Goal: Task Accomplishment & Management: Manage account settings

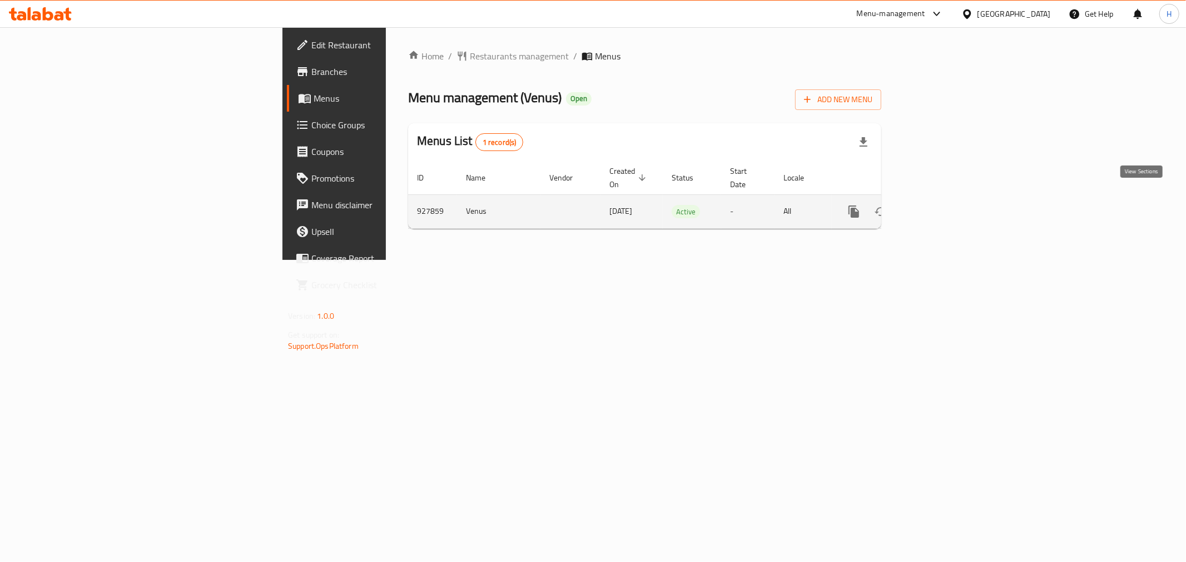
click at [939, 207] on icon "enhanced table" at bounding box center [934, 212] width 10 height 10
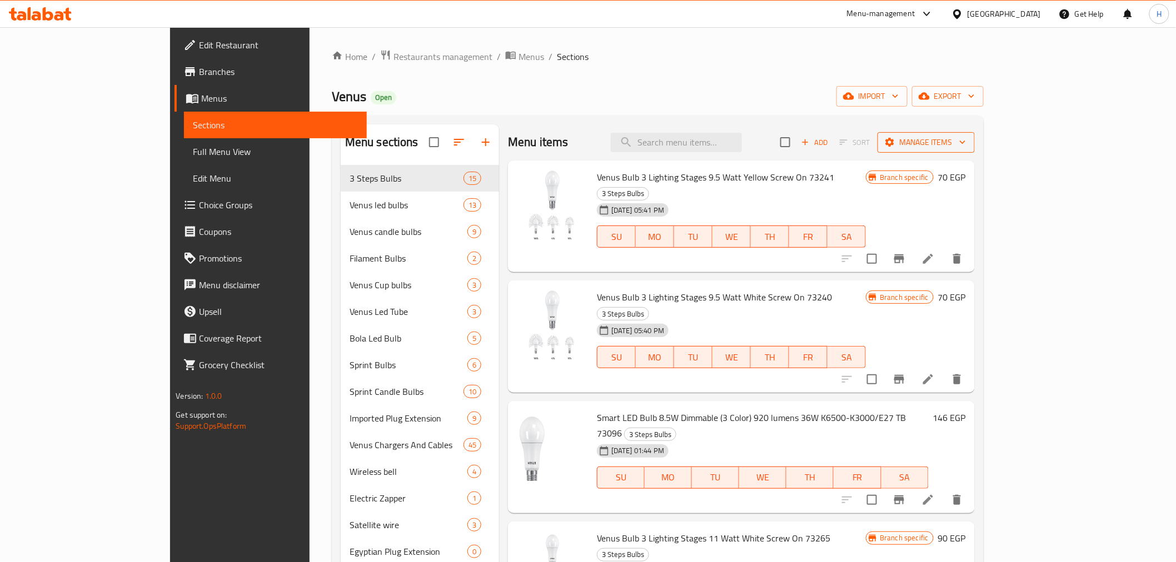
click at [966, 141] on span "Manage items" at bounding box center [926, 143] width 79 height 14
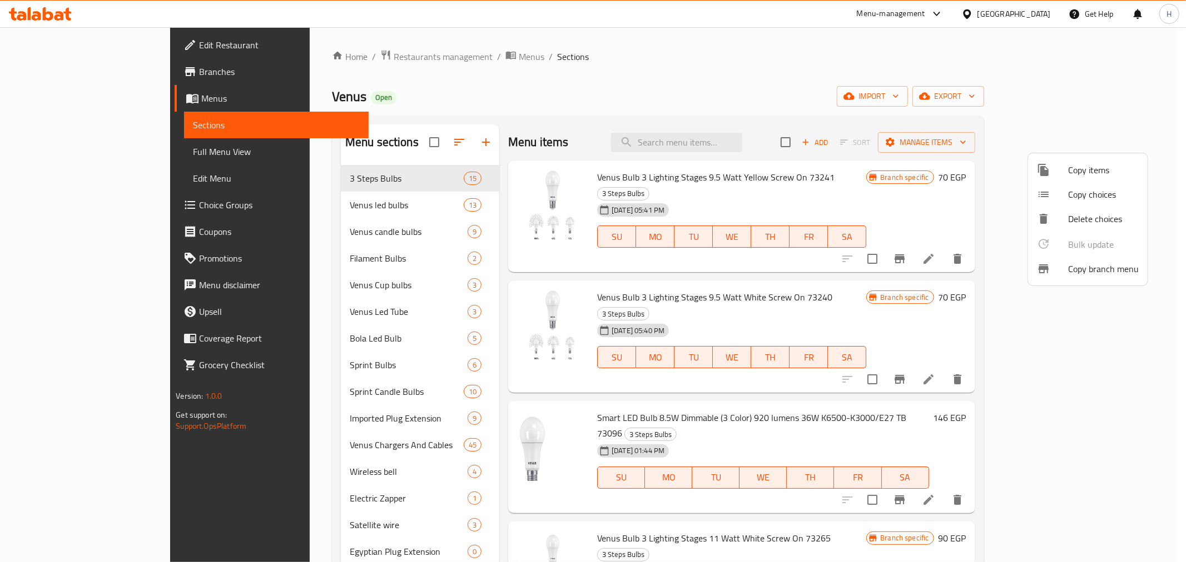
click at [1075, 266] on span "Copy branch menu" at bounding box center [1103, 268] width 71 height 13
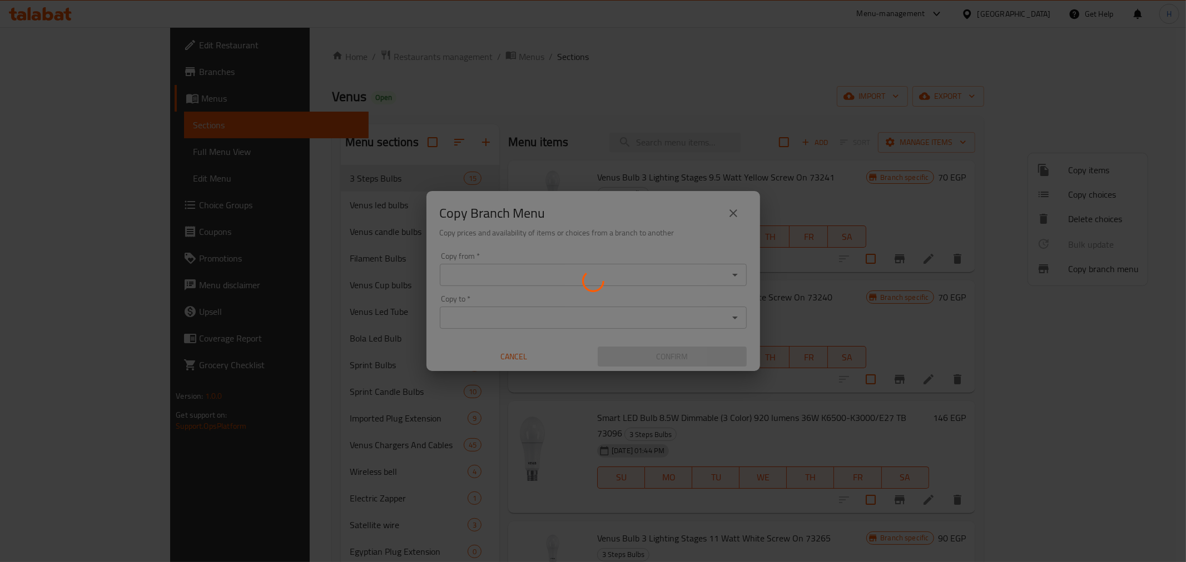
click at [591, 273] on icon at bounding box center [593, 281] width 22 height 22
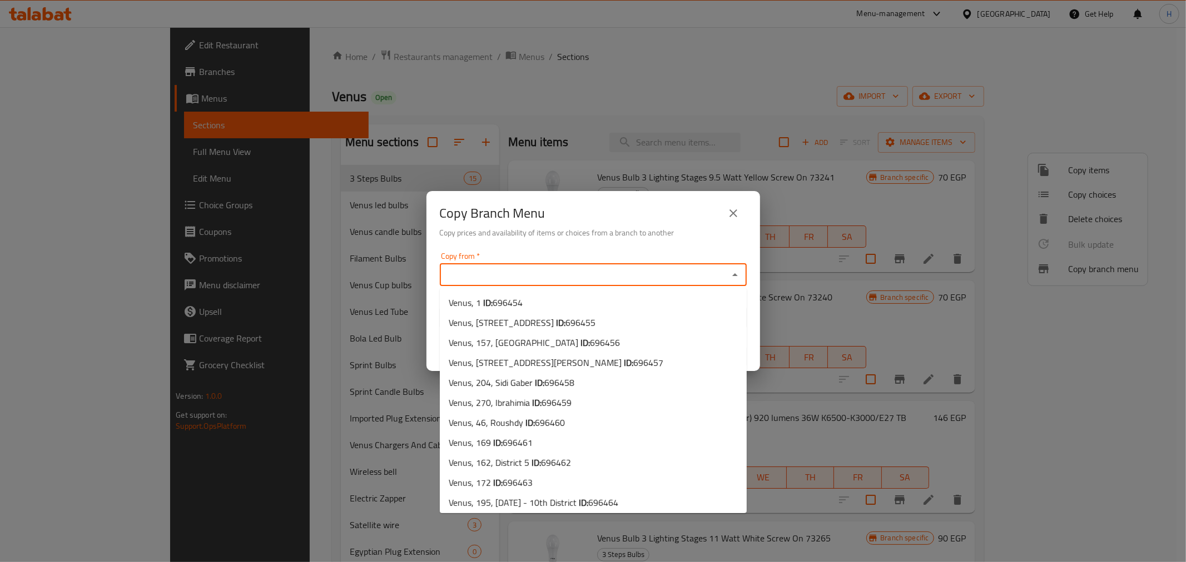
click at [560, 280] on input "Copy from   *" at bounding box center [584, 275] width 282 height 16
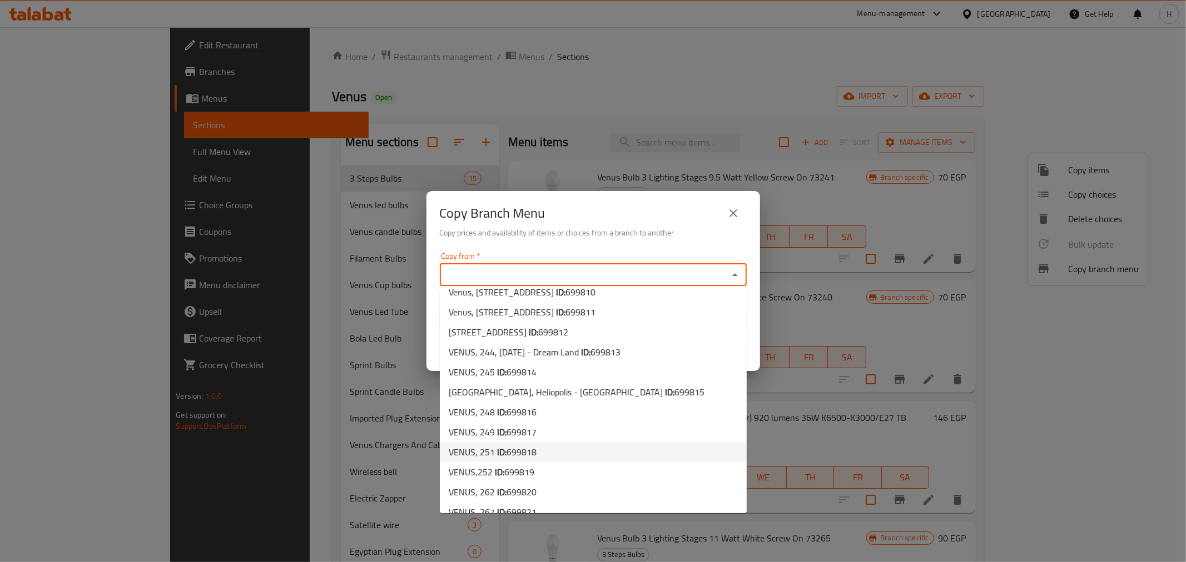
scroll to position [2864, 0]
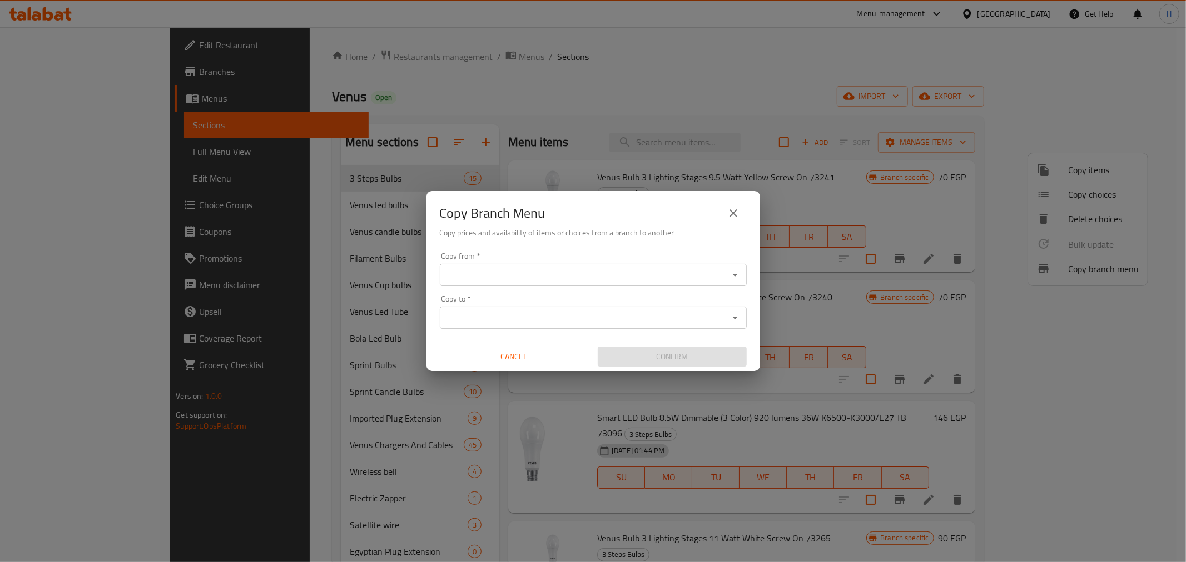
drag, startPoint x: 581, startPoint y: 475, endPoint x: 587, endPoint y: 280, distance: 195.2
click at [587, 280] on input "Copy from   *" at bounding box center [584, 275] width 282 height 16
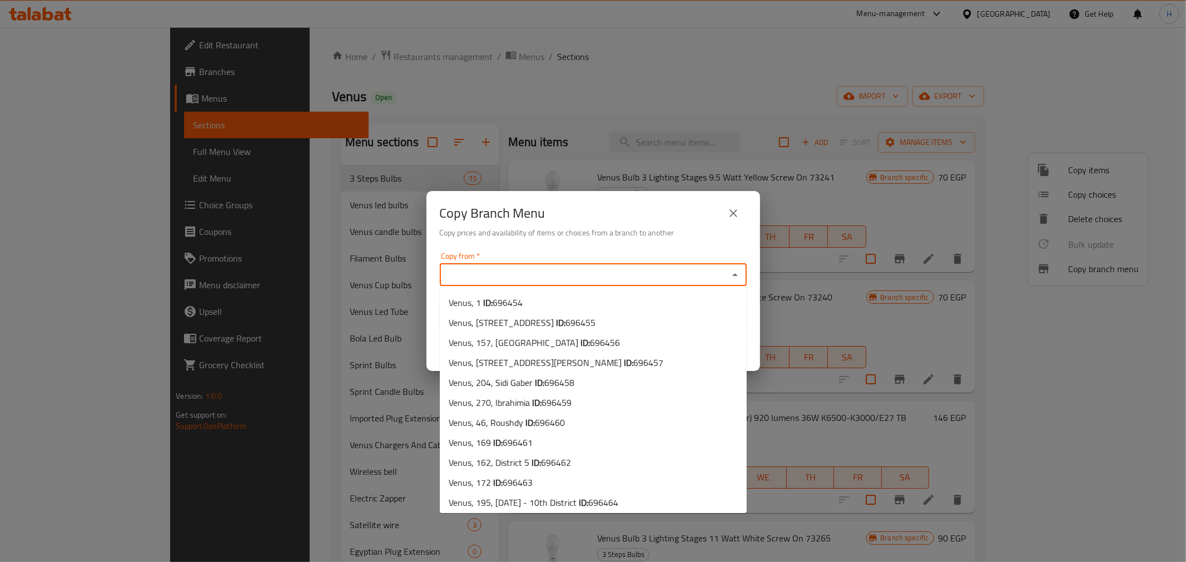
click at [556, 280] on input "Copy from   *" at bounding box center [584, 275] width 282 height 16
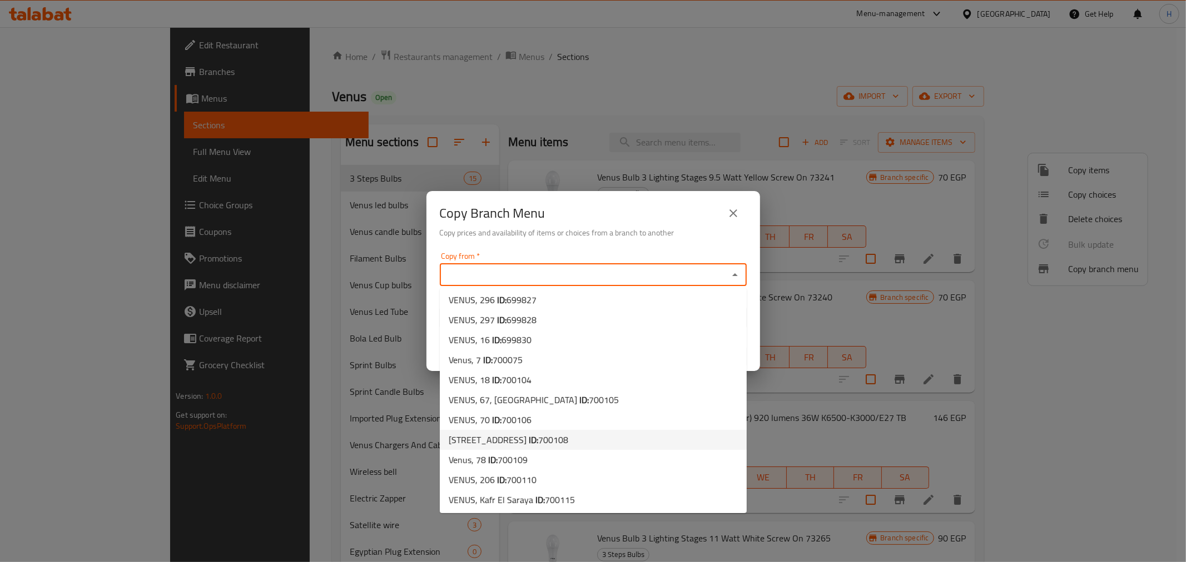
click at [614, 441] on li "[STREET_ADDRESS] ID: 700108" at bounding box center [593, 440] width 307 height 20
type input "[STREET_ADDRESS]"
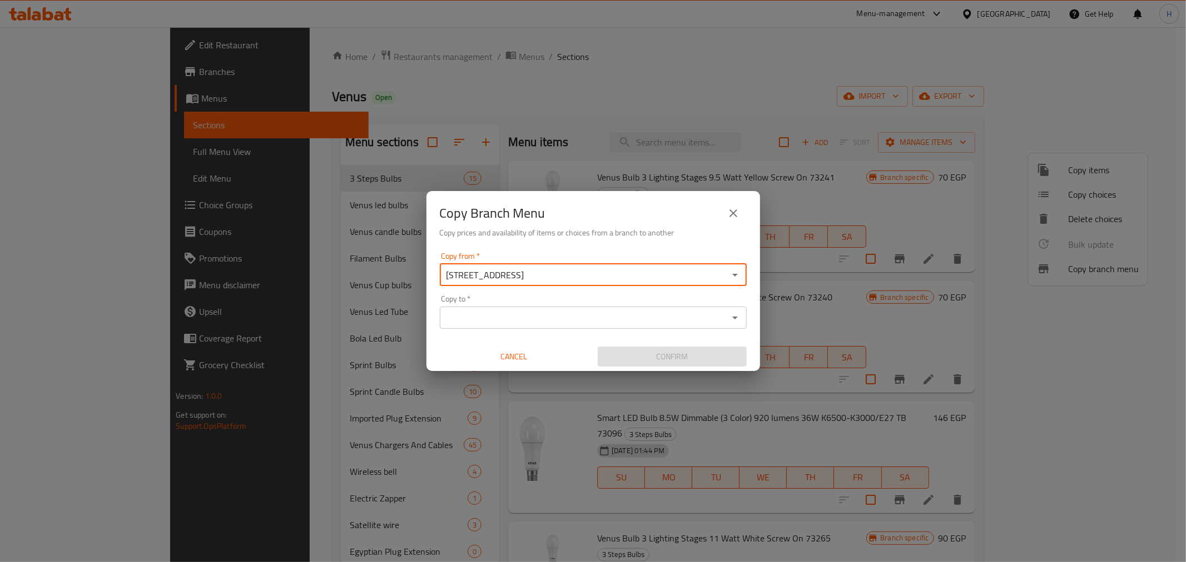
click at [547, 326] on div "Copy to *" at bounding box center [593, 318] width 307 height 22
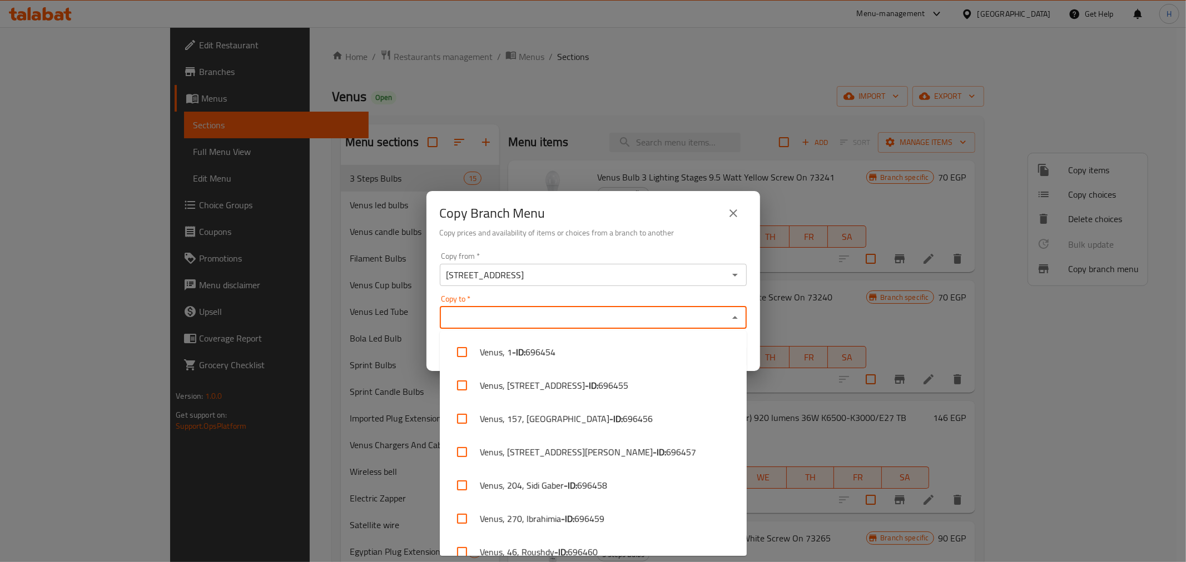
click at [554, 313] on input "Copy to   *" at bounding box center [584, 318] width 282 height 16
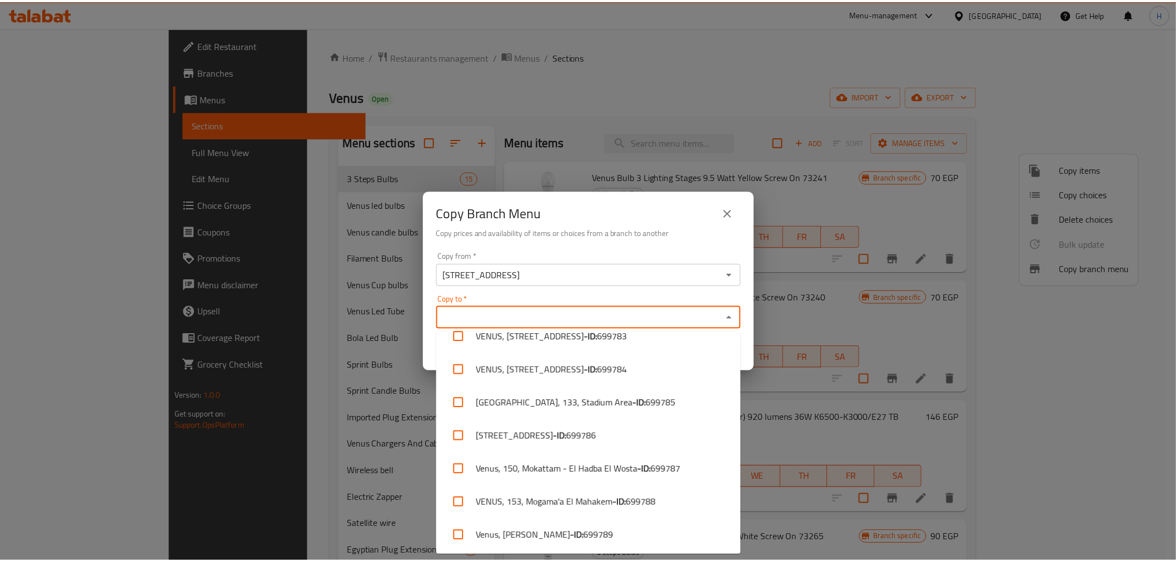
scroll to position [3397, 0]
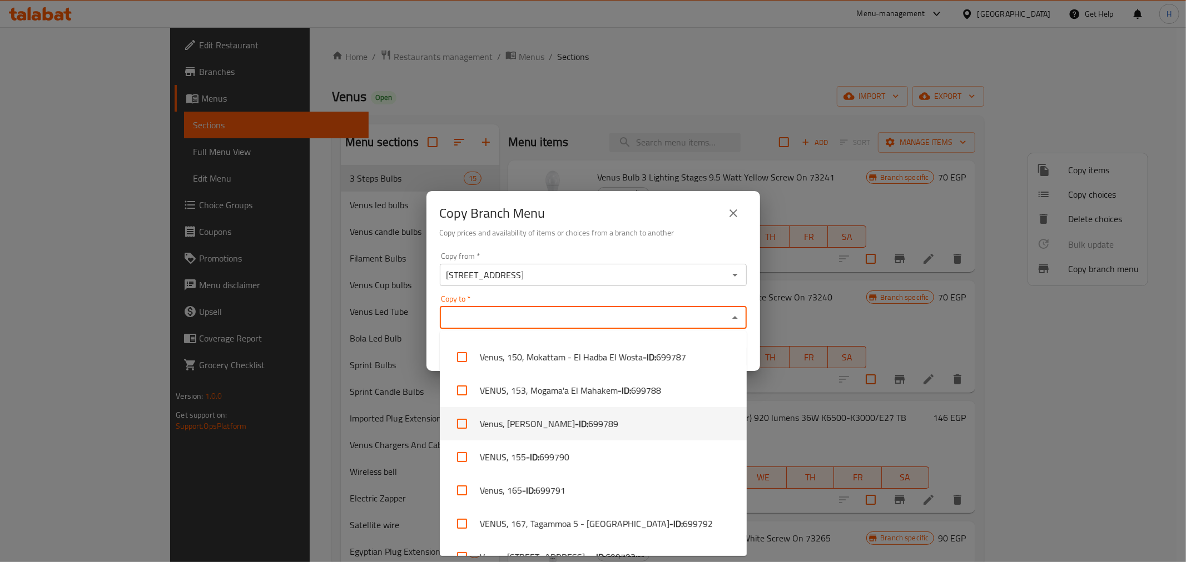
click at [602, 425] on span "699789" at bounding box center [603, 423] width 30 height 13
checkbox input "true"
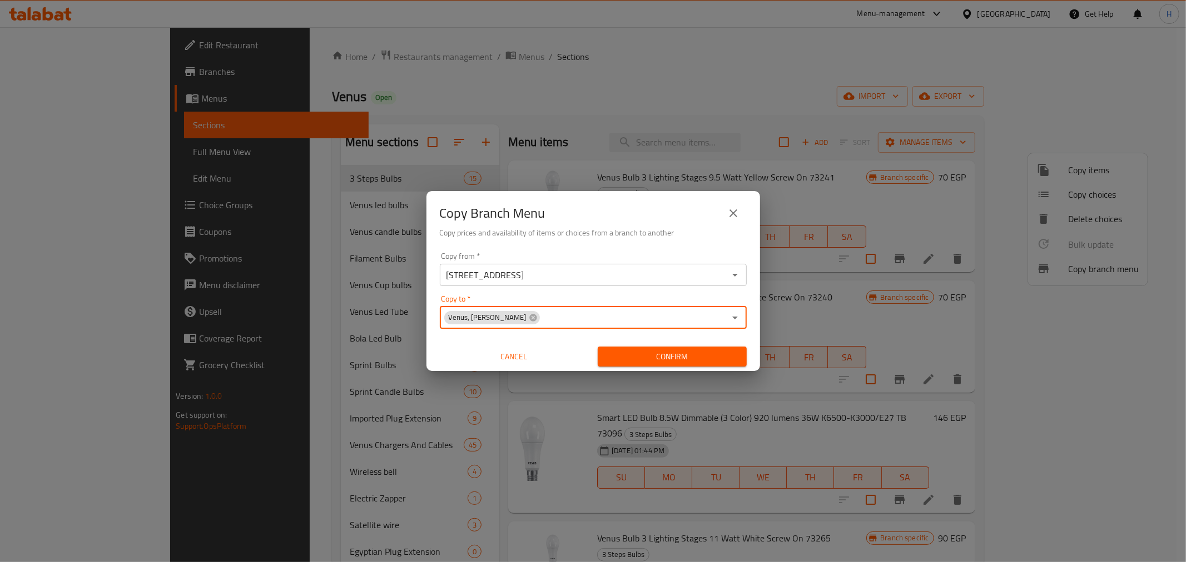
click at [662, 365] on button "Confirm" at bounding box center [672, 357] width 149 height 21
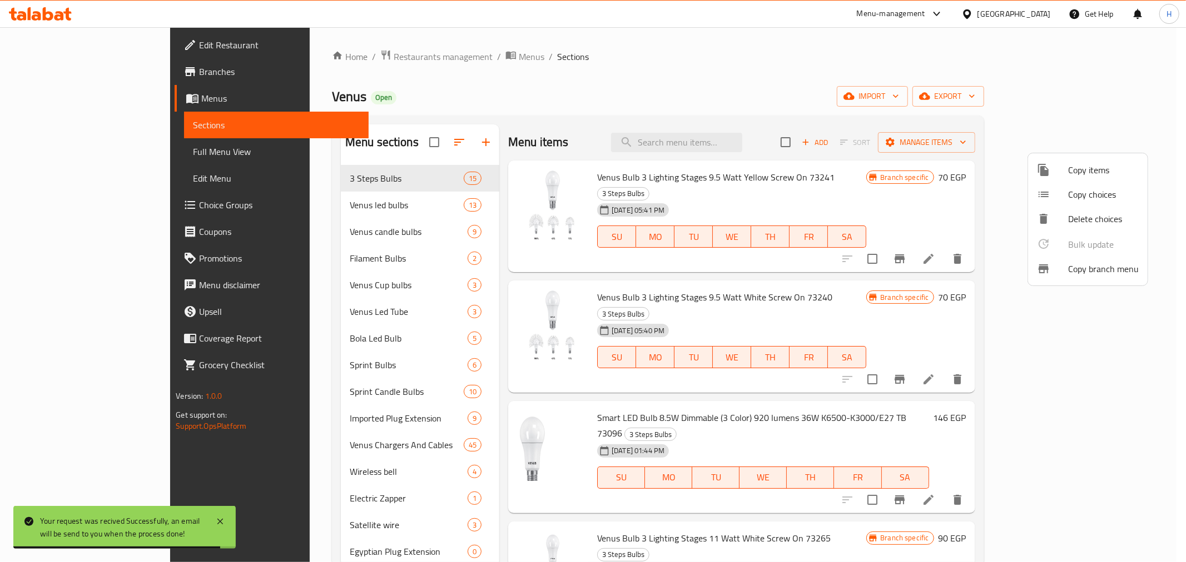
click at [101, 71] on div at bounding box center [593, 281] width 1186 height 562
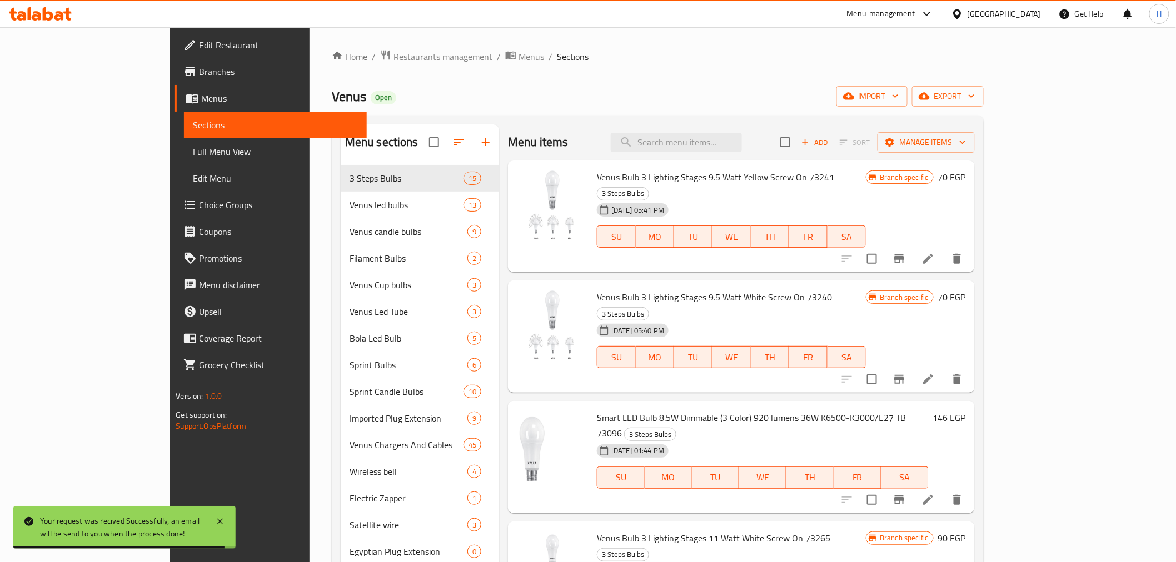
click at [199, 71] on span "Branches" at bounding box center [278, 71] width 158 height 13
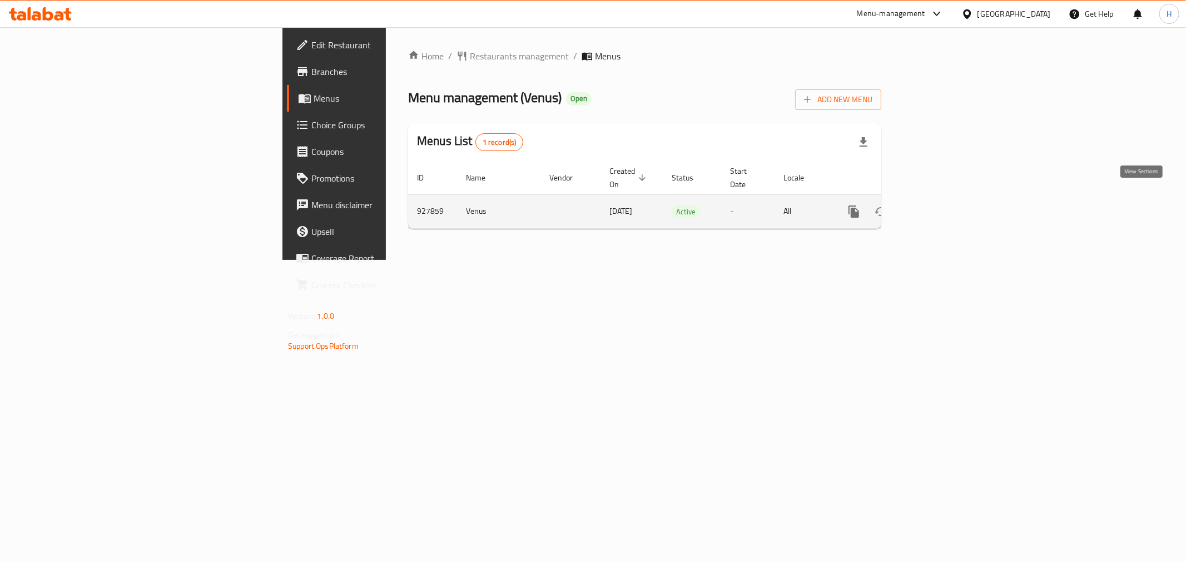
click at [940, 205] on icon "enhanced table" at bounding box center [933, 211] width 13 height 13
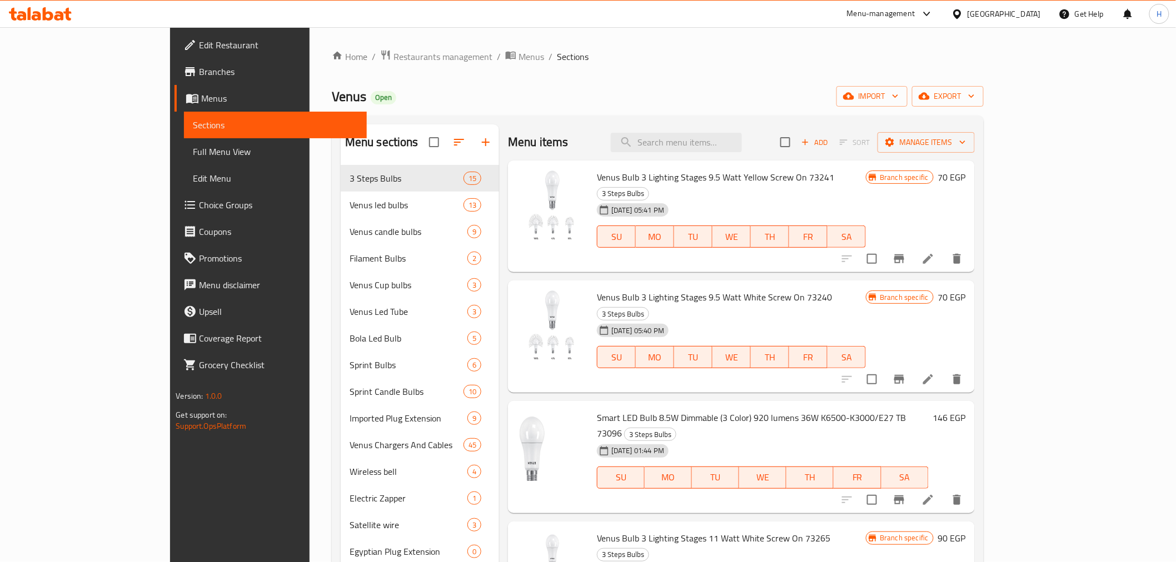
click at [184, 159] on link "Full Menu View" at bounding box center [275, 151] width 182 height 27
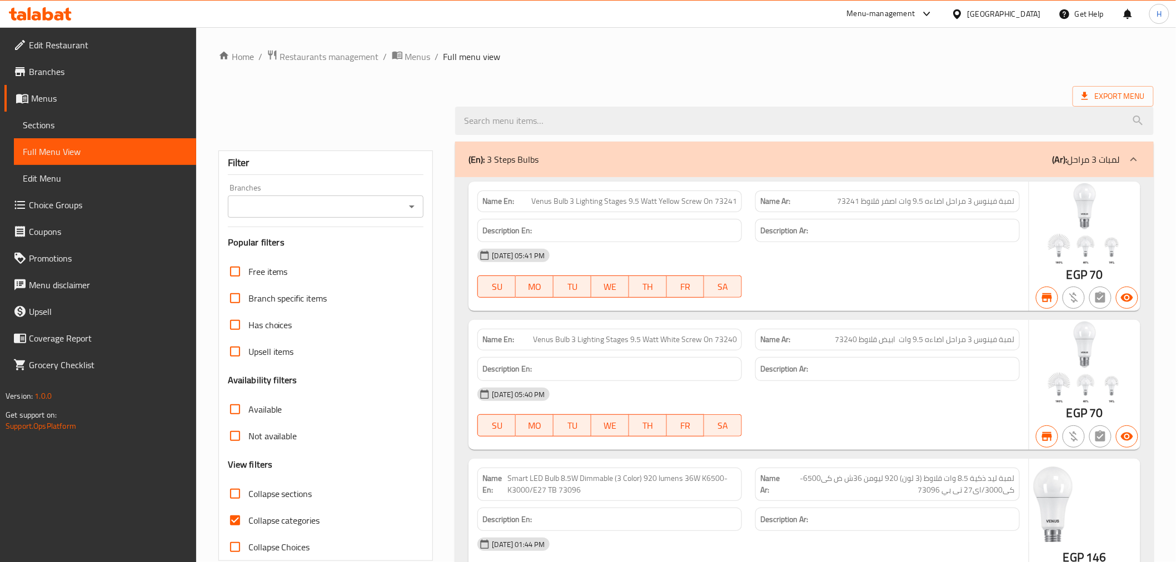
drag, startPoint x: 410, startPoint y: 207, endPoint x: 402, endPoint y: 212, distance: 9.6
click at [410, 207] on icon "Open" at bounding box center [411, 206] width 13 height 13
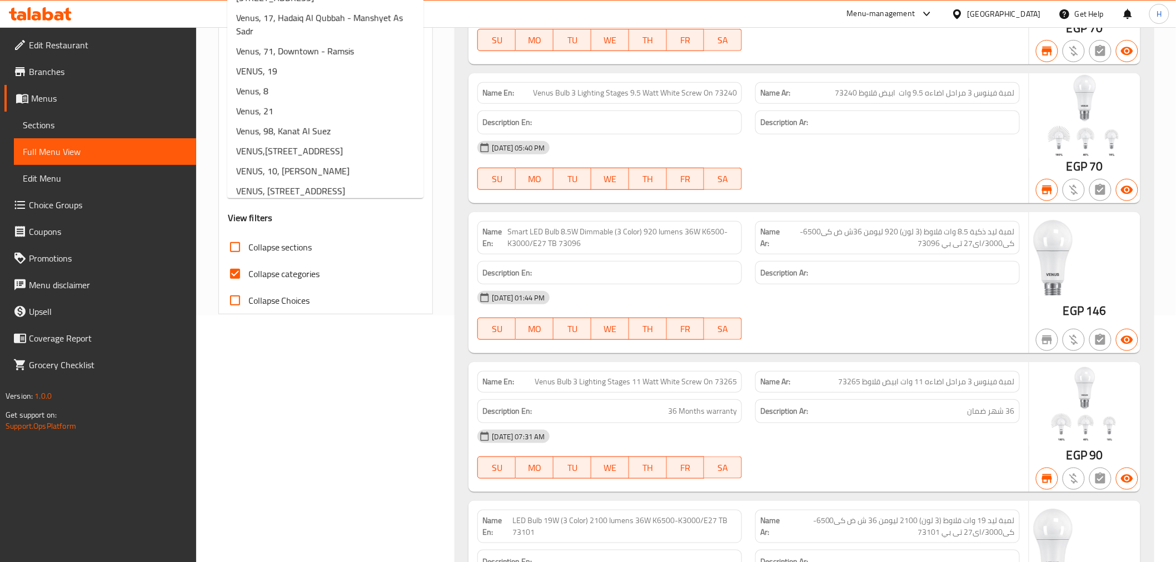
scroll to position [706, 0]
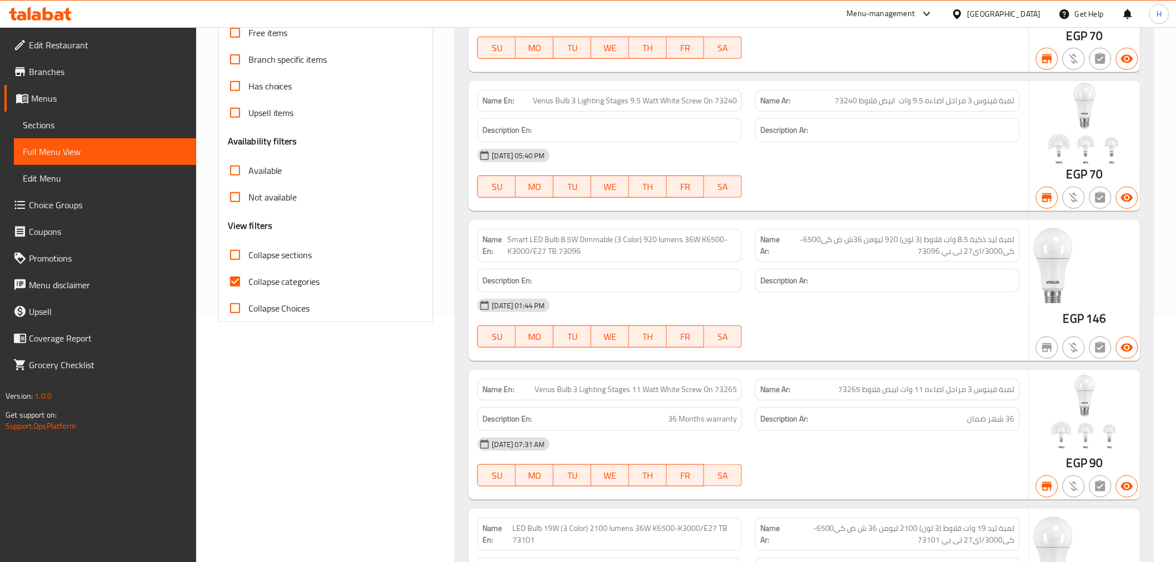
click at [1021, 11] on div "[GEOGRAPHIC_DATA]" at bounding box center [1004, 14] width 73 height 12
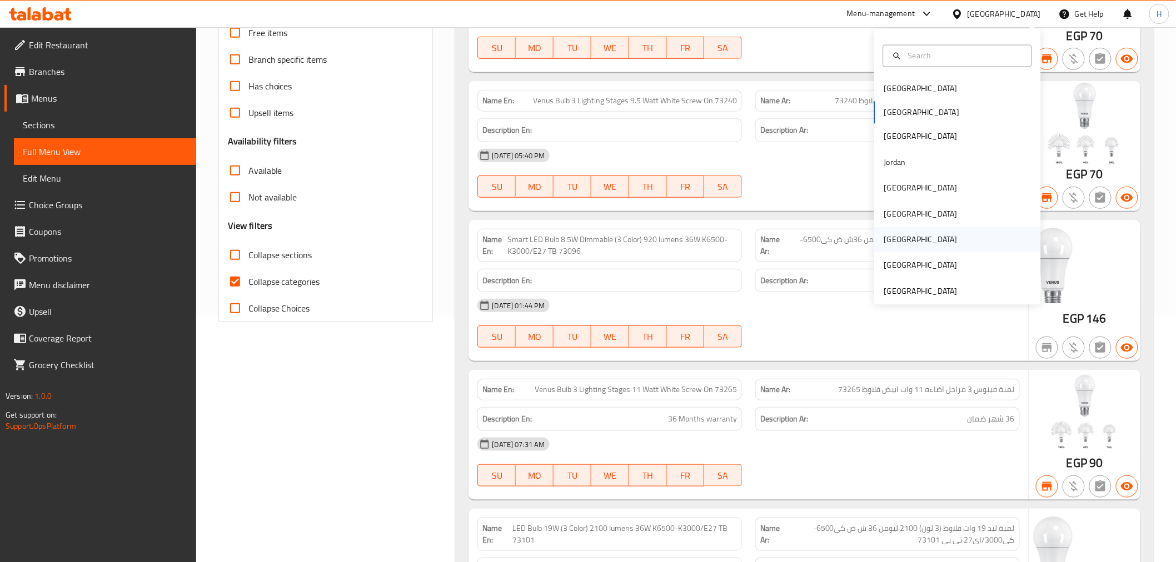
click at [897, 246] on div "Qatar" at bounding box center [920, 240] width 91 height 26
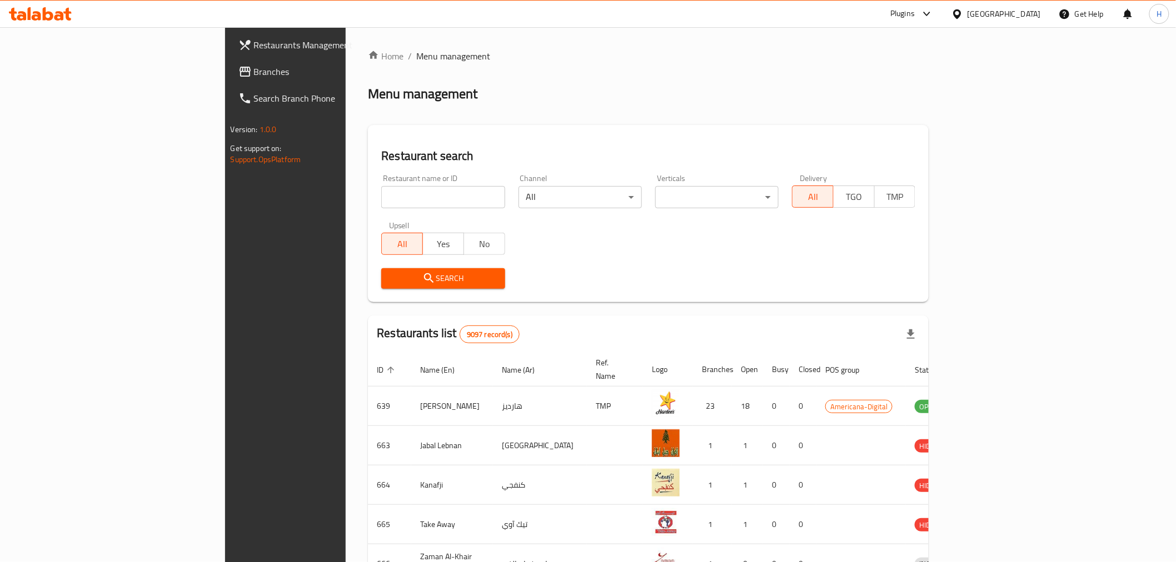
click at [375, 213] on div "Restaurant name or ID Restaurant name or ID" at bounding box center [443, 191] width 137 height 47
paste input "Ahmed Al Maghri"
click at [381, 187] on input "Ahmed Al Maghri" at bounding box center [442, 197] width 123 height 22
type input "Ahmed Al Maghri"
click at [381, 286] on button "Search" at bounding box center [442, 278] width 123 height 21
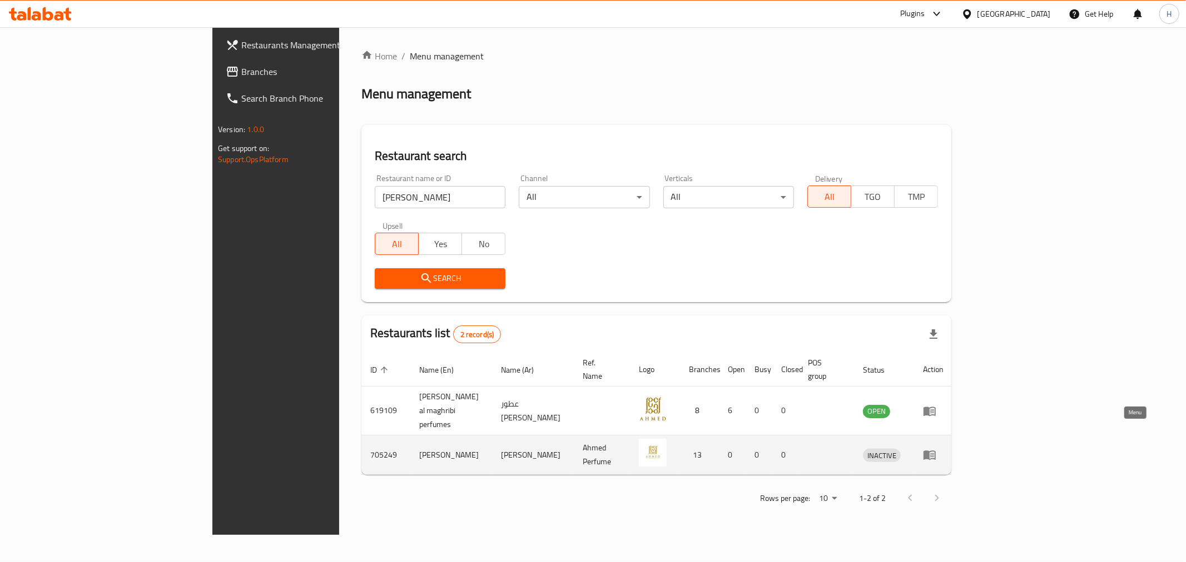
click at [943, 449] on link "enhanced table" at bounding box center [933, 455] width 21 height 13
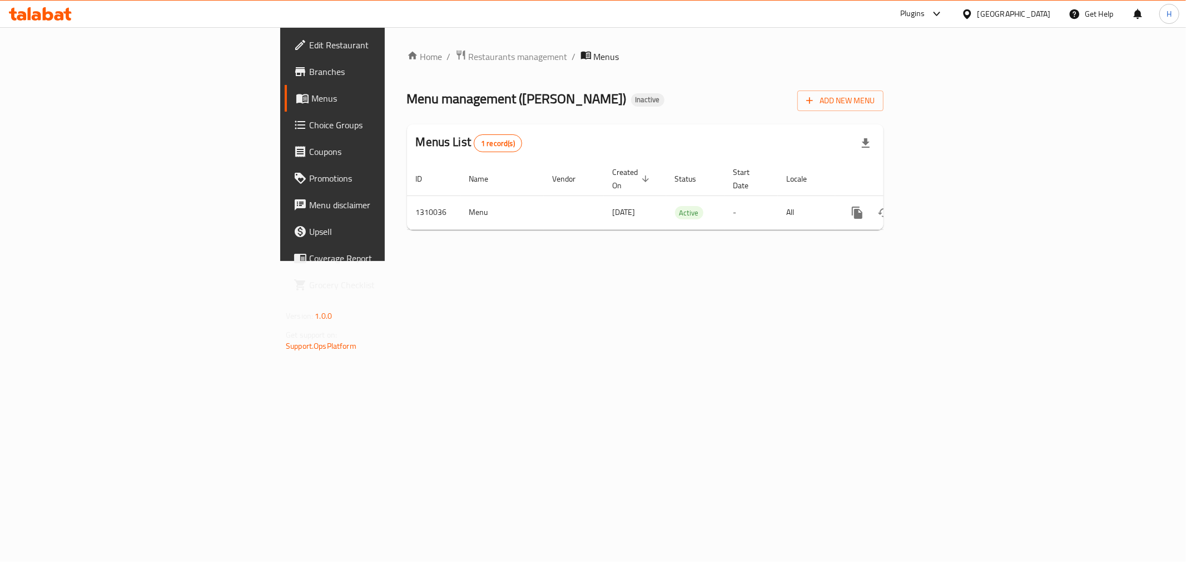
click at [309, 73] on span "Branches" at bounding box center [389, 71] width 160 height 13
